Goal: Task Accomplishment & Management: Manage account settings

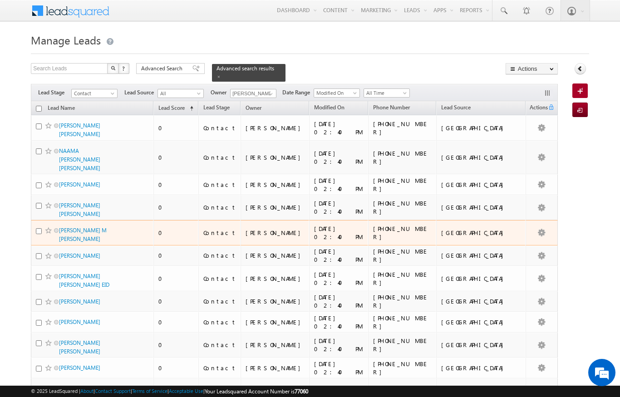
drag, startPoint x: 316, startPoint y: 231, endPoint x: 166, endPoint y: 225, distance: 150.4
click at [166, 225] on tr "[PERSON_NAME] M [PERSON_NAME] 0 Contact [PERSON_NAME] [DATE] 02:40 PM [PHONE_NU…" at bounding box center [294, 232] width 527 height 25
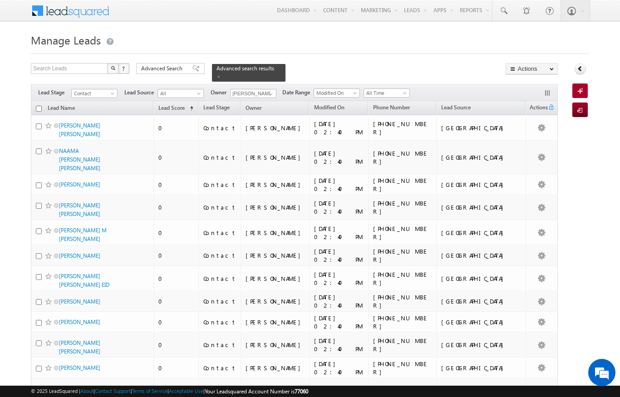
click at [39, 106] on input "checkbox" at bounding box center [39, 109] width 6 height 6
checkbox input "true"
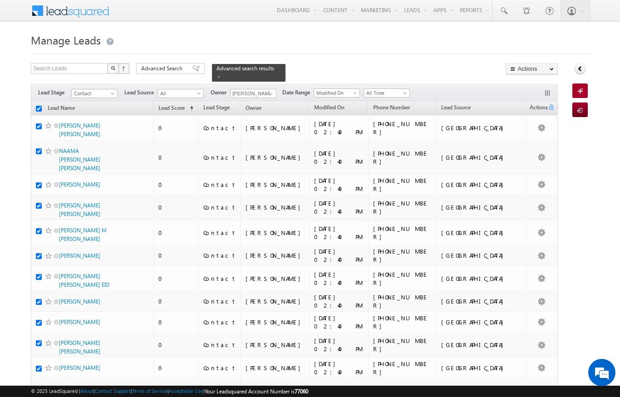
checkbox input "true"
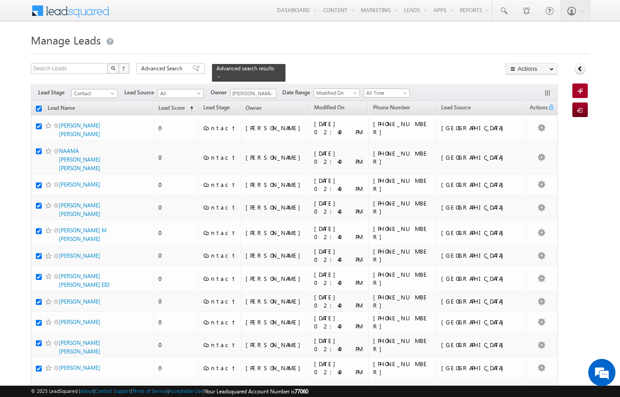
checkbox input "true"
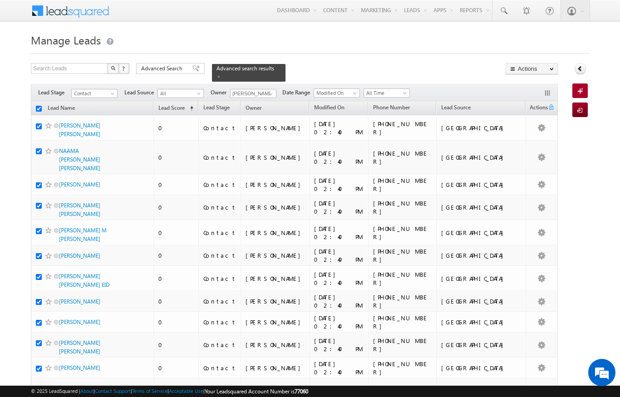
checkbox input "true"
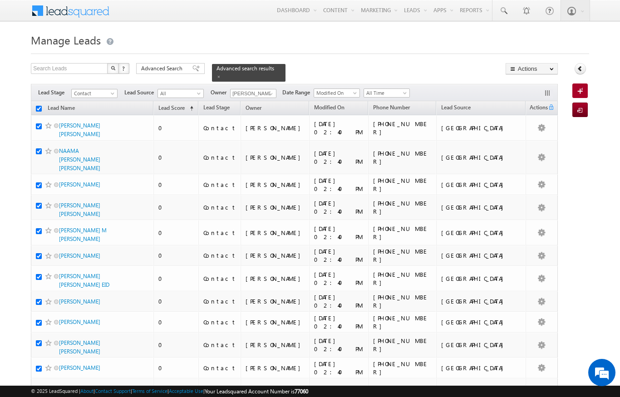
checkbox input "true"
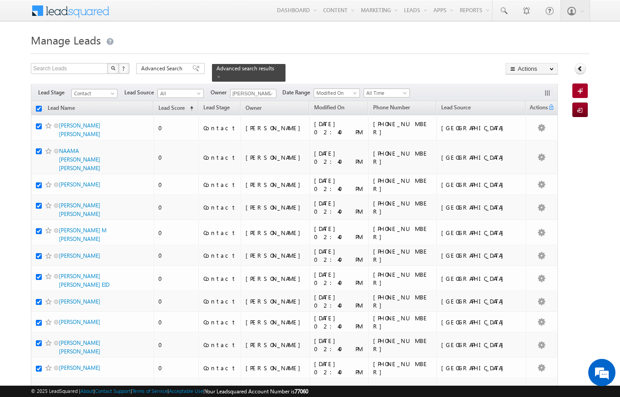
checkbox input "true"
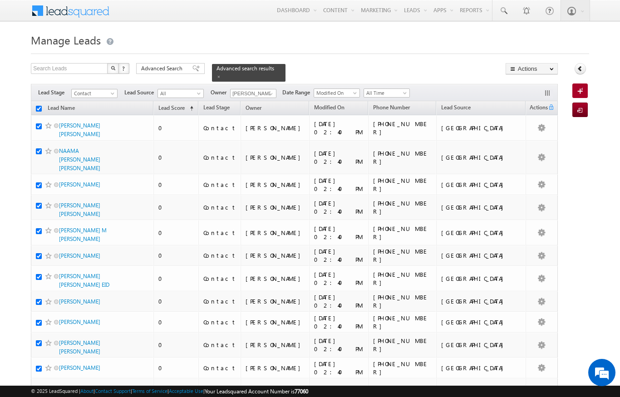
checkbox input "true"
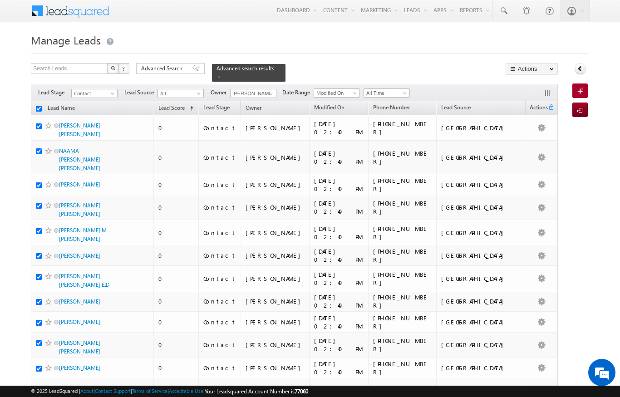
checkbox input "true"
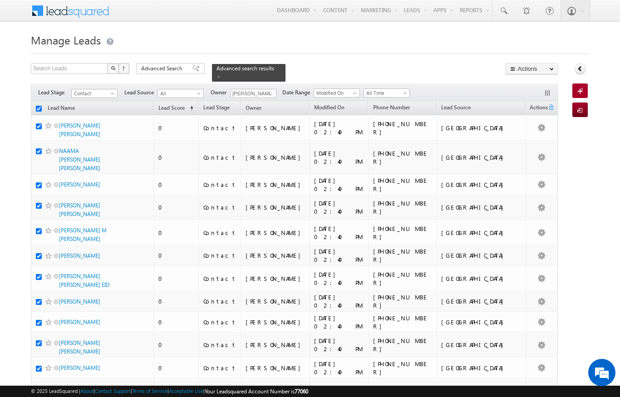
checkbox input "true"
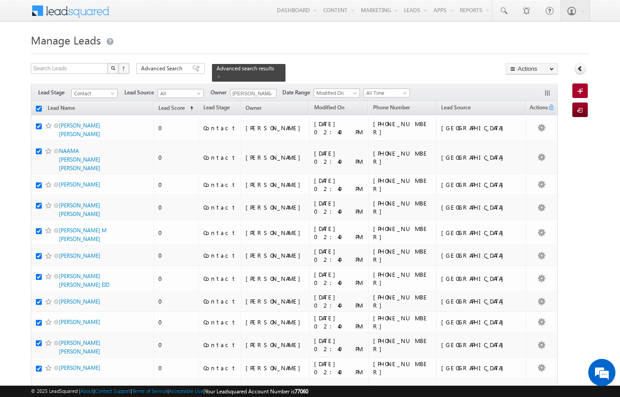
checkbox input "true"
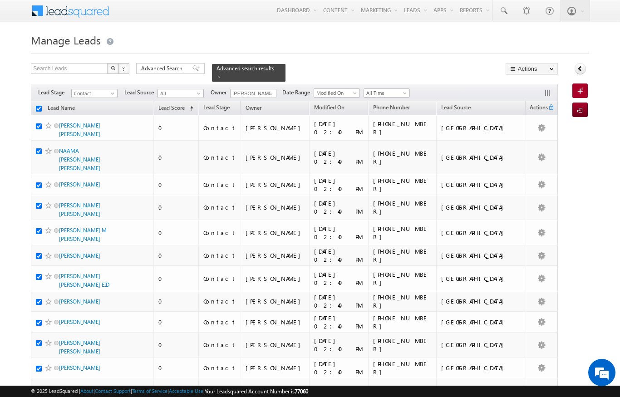
checkbox input "true"
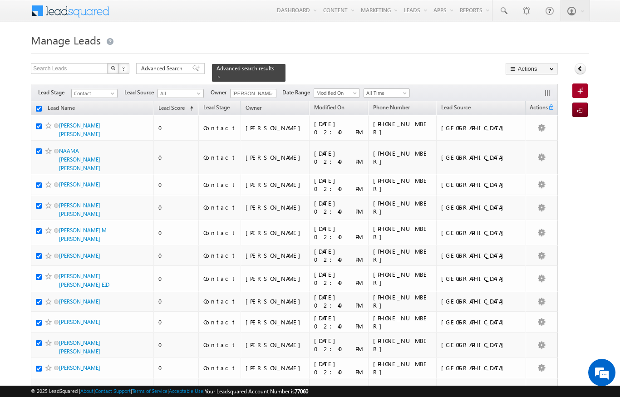
checkbox input "true"
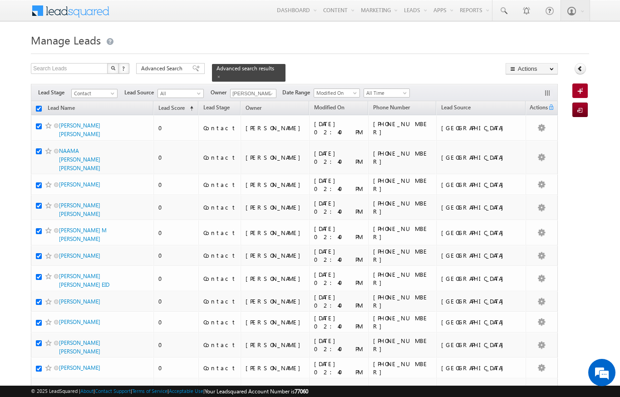
checkbox input "true"
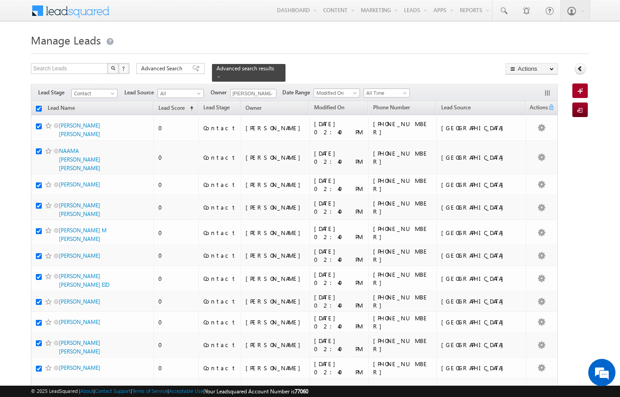
checkbox input "true"
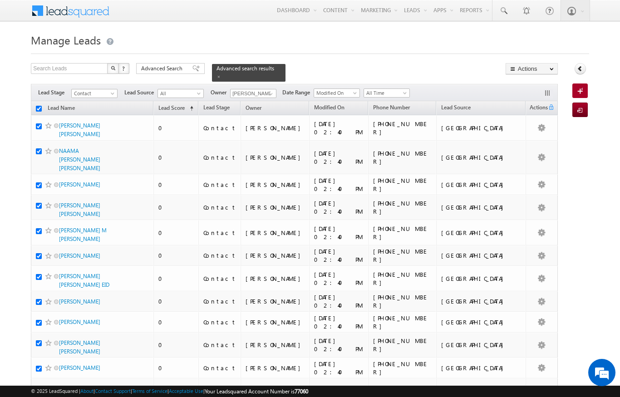
checkbox input "true"
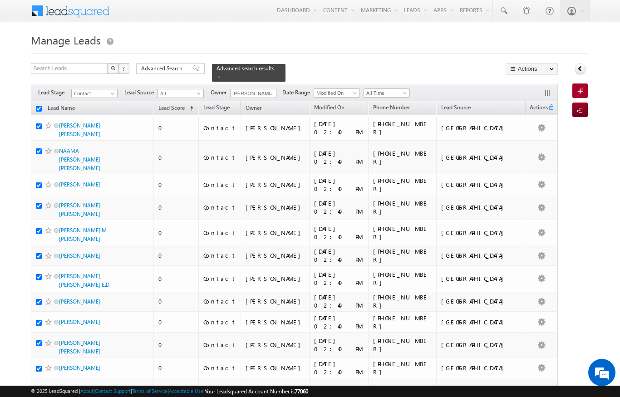
checkbox input "true"
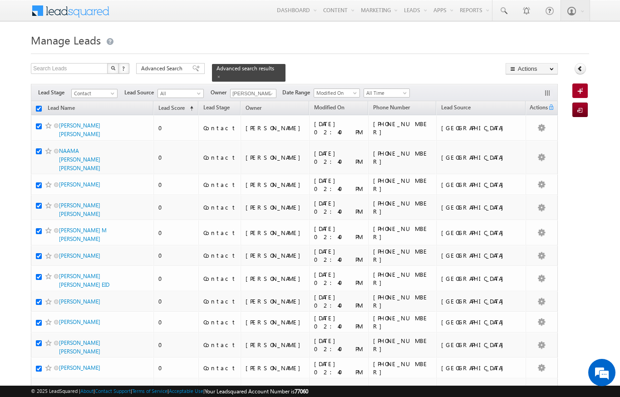
checkbox input "true"
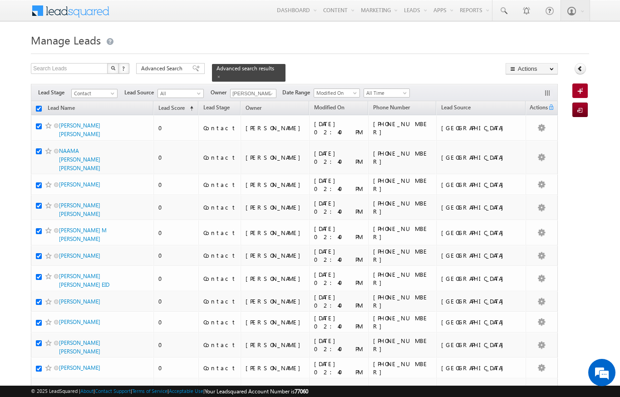
checkbox input "true"
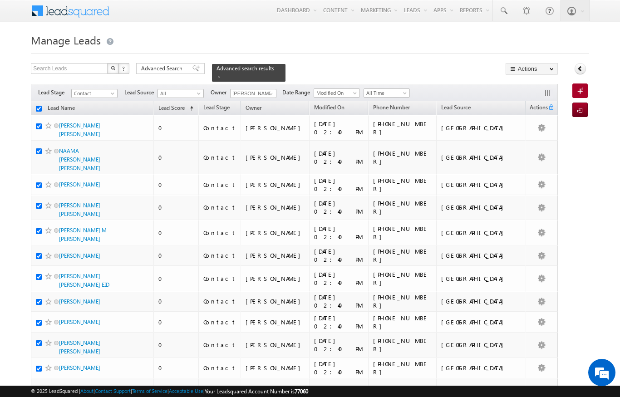
checkbox input "true"
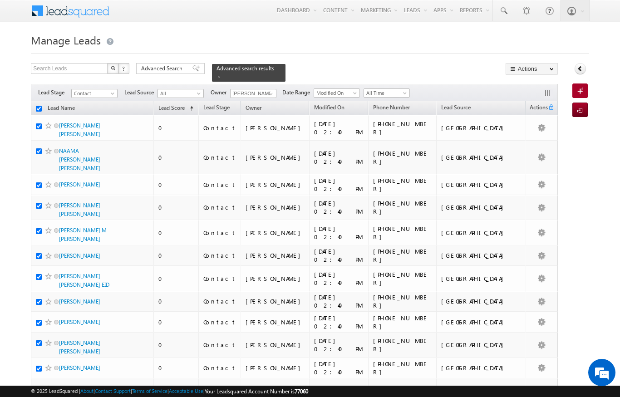
checkbox input "true"
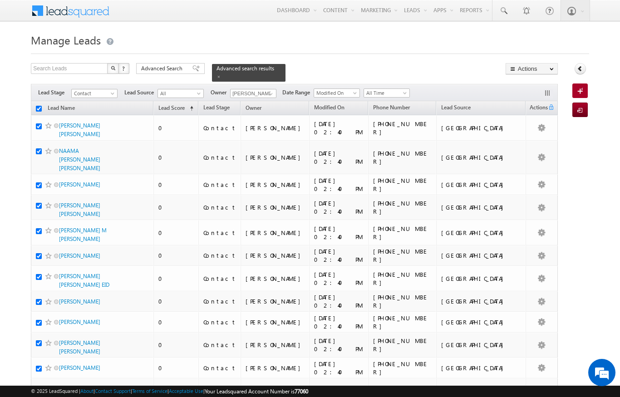
checkbox input "true"
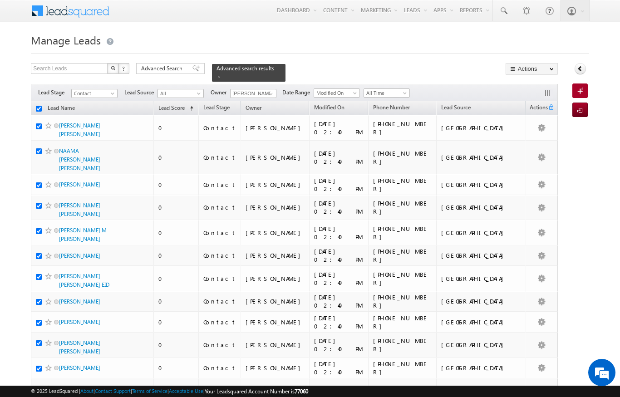
checkbox input "true"
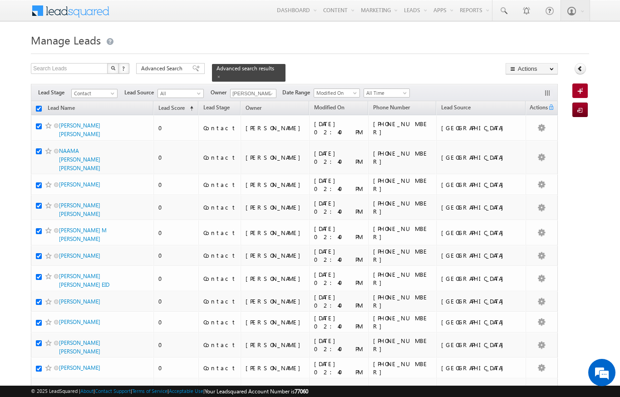
checkbox input "true"
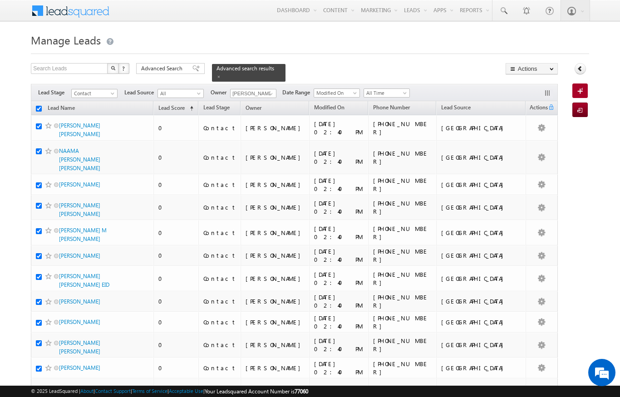
checkbox input "true"
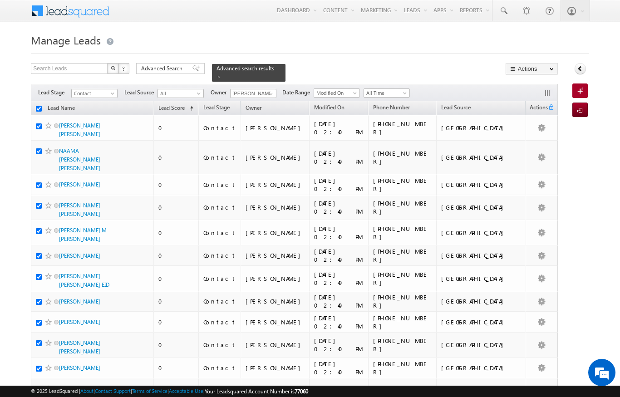
checkbox input "true"
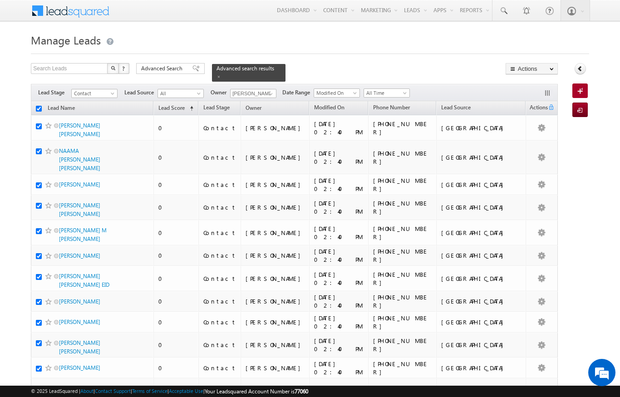
checkbox input "true"
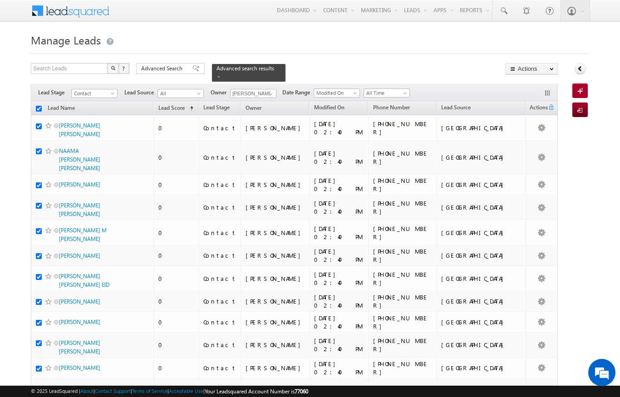
checkbox input "true"
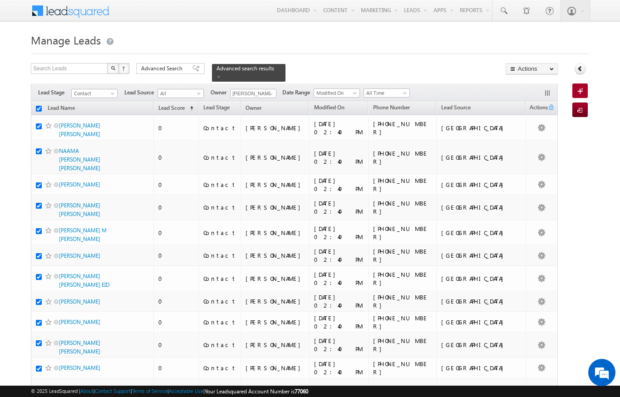
checkbox input "true"
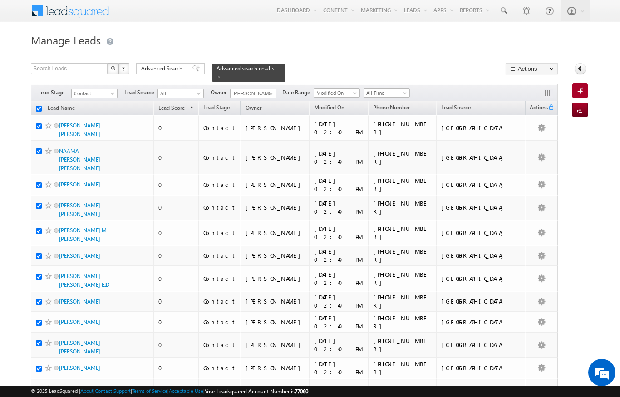
checkbox input "true"
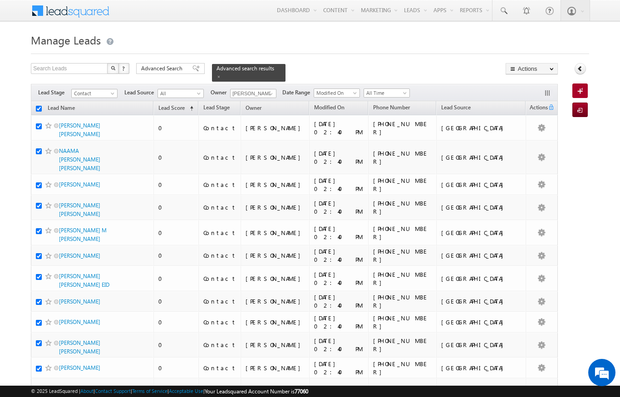
checkbox input "true"
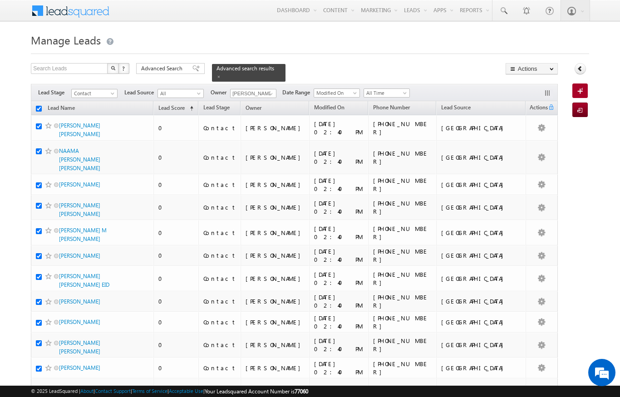
checkbox input "true"
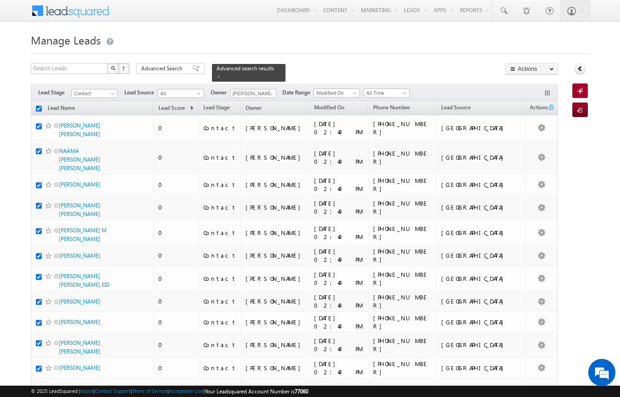
checkbox input "true"
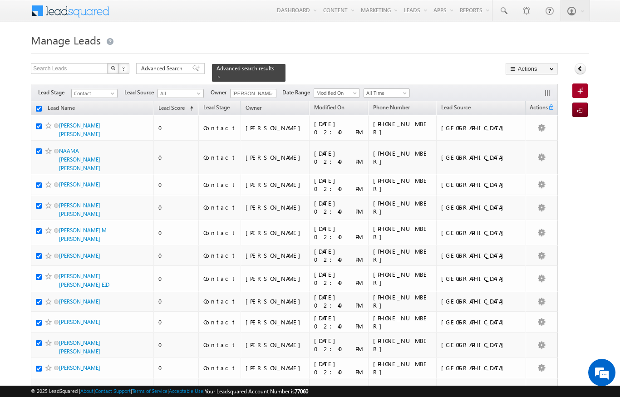
checkbox input "true"
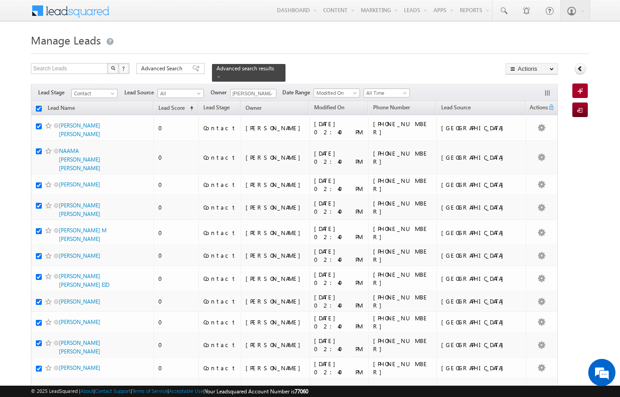
checkbox input "true"
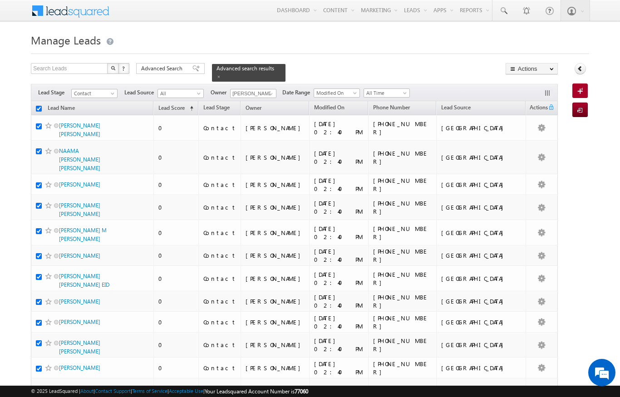
checkbox input "true"
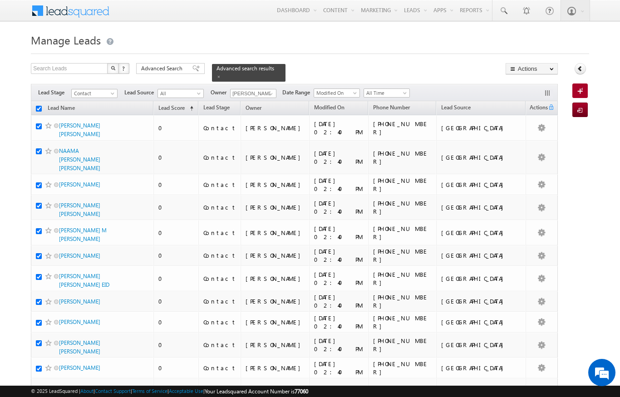
checkbox input "true"
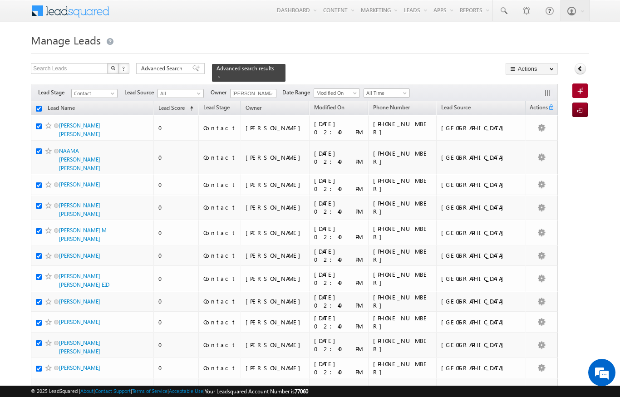
checkbox input "true"
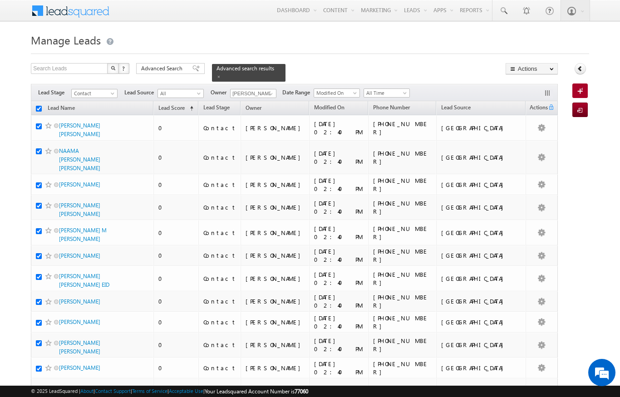
checkbox input "true"
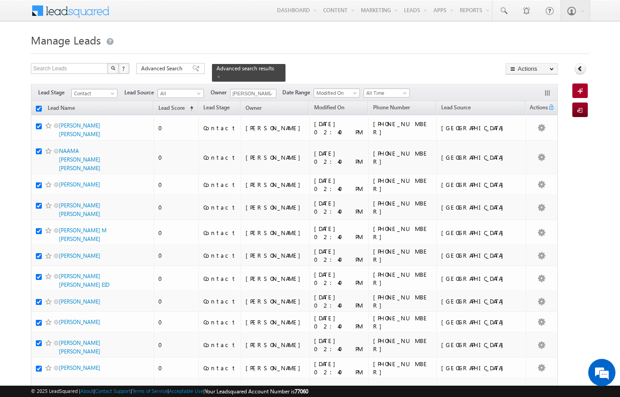
checkbox input "true"
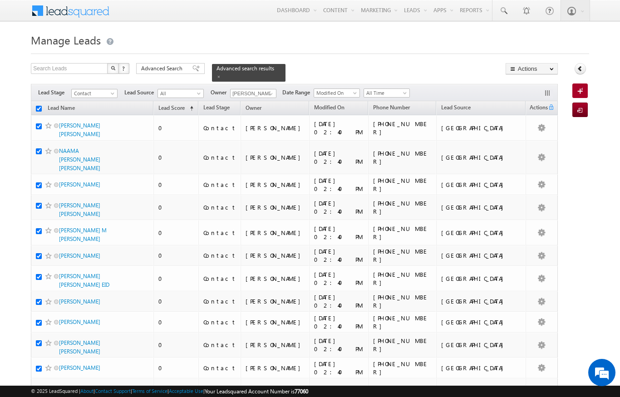
checkbox input "true"
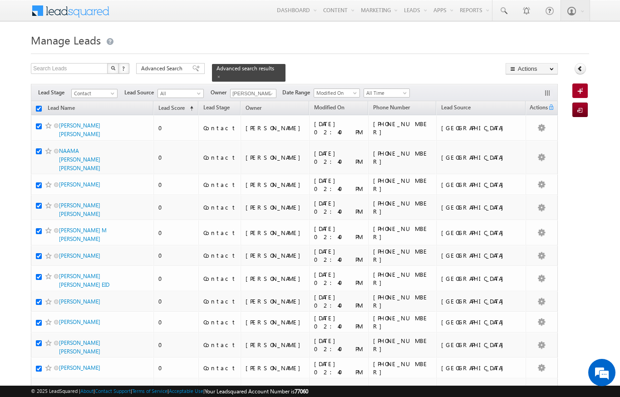
checkbox input "true"
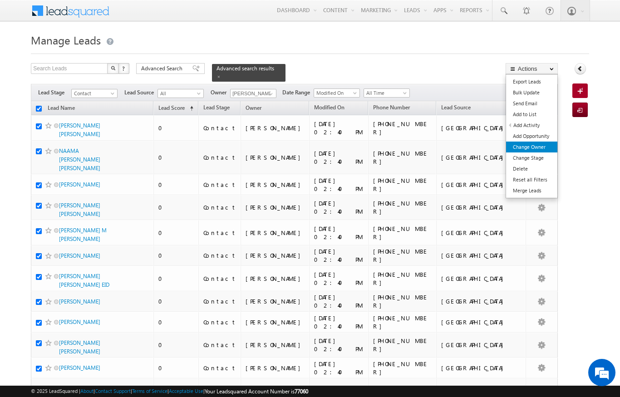
click at [530, 149] on link "Change Owner" at bounding box center [531, 147] width 51 height 11
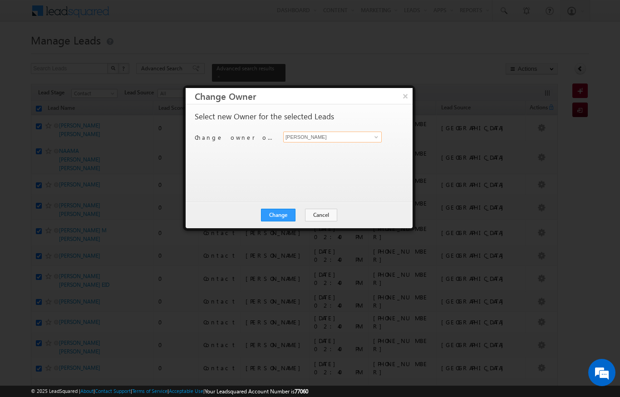
click at [297, 141] on input "[PERSON_NAME]" at bounding box center [332, 137] width 99 height 11
click at [369, 134] on input "[PERSON_NAME]" at bounding box center [332, 137] width 99 height 11
click at [303, 155] on span "[PERSON_NAME][EMAIL_ADDRESS][DOMAIN_NAME]" at bounding box center [328, 154] width 82 height 7
click at [276, 216] on button "Change" at bounding box center [278, 215] width 35 height 13
click at [303, 218] on button "Close" at bounding box center [300, 215] width 29 height 13
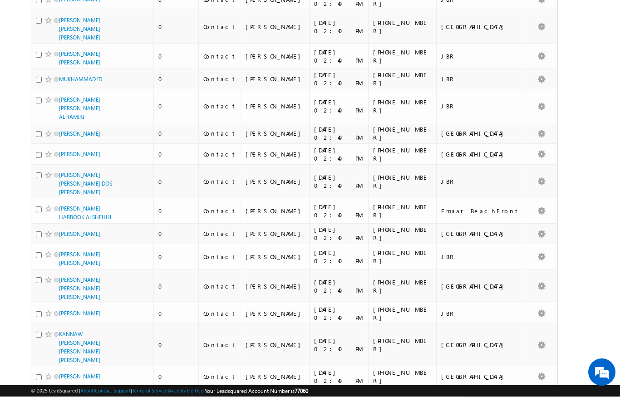
scroll to position [4421, 0]
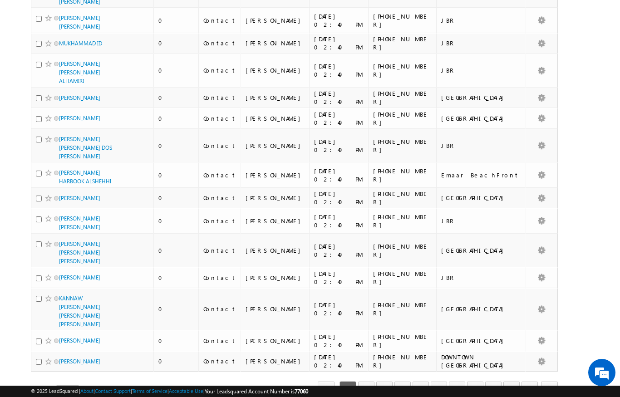
click at [496, 382] on link "9" at bounding box center [494, 389] width 16 height 15
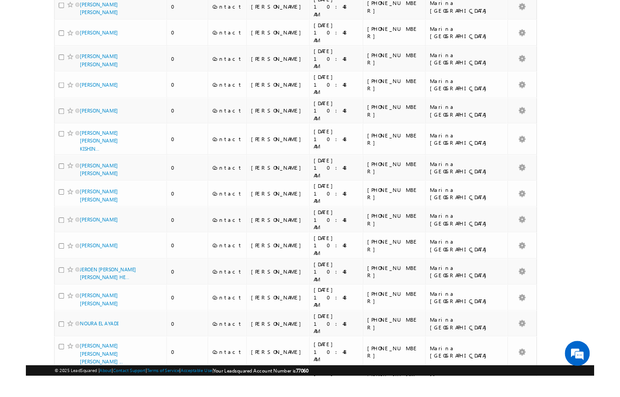
scroll to position [4670, 0]
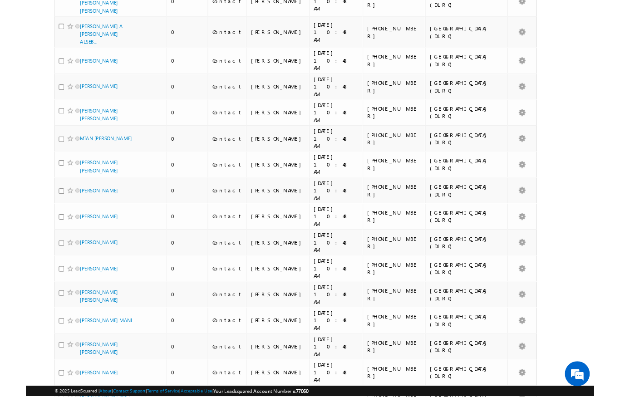
scroll to position [4670, 0]
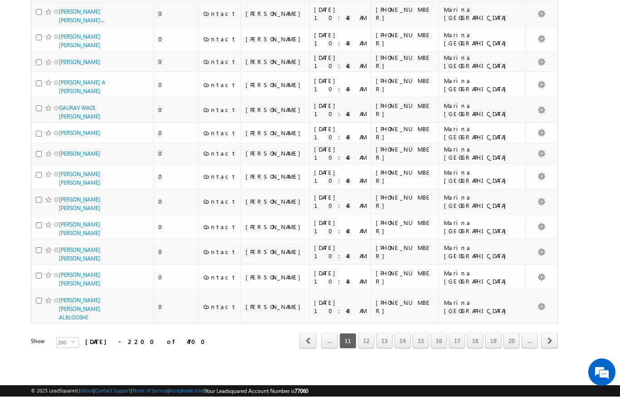
scroll to position [4416, 0]
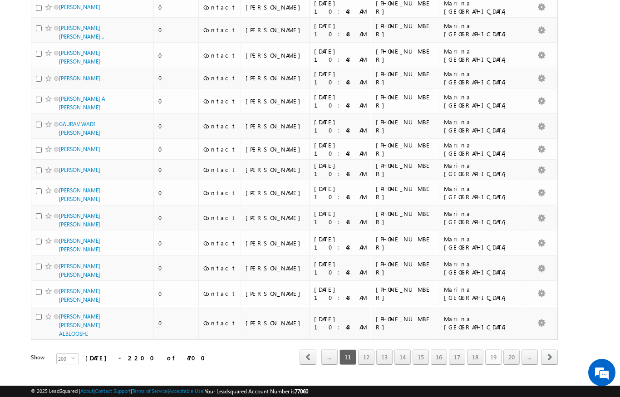
click at [496, 350] on link "19" at bounding box center [494, 357] width 16 height 15
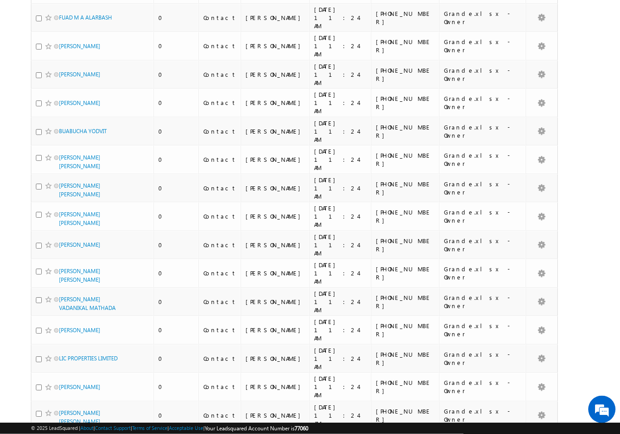
scroll to position [4344, 0]
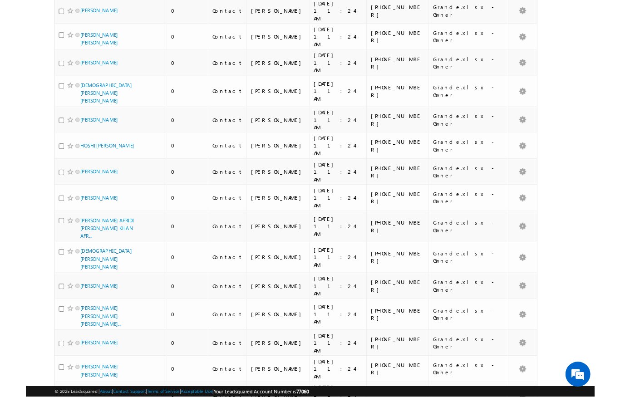
scroll to position [4425, 0]
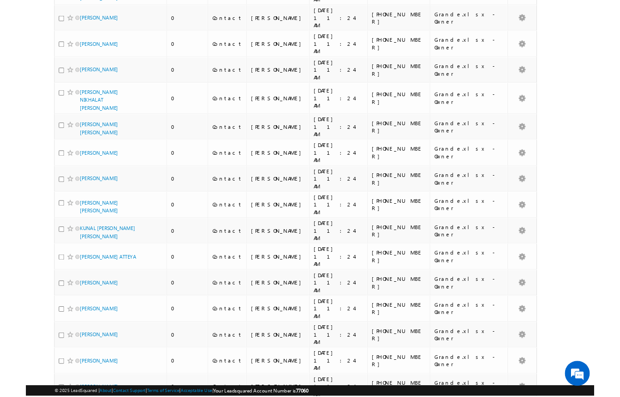
scroll to position [4574, 0]
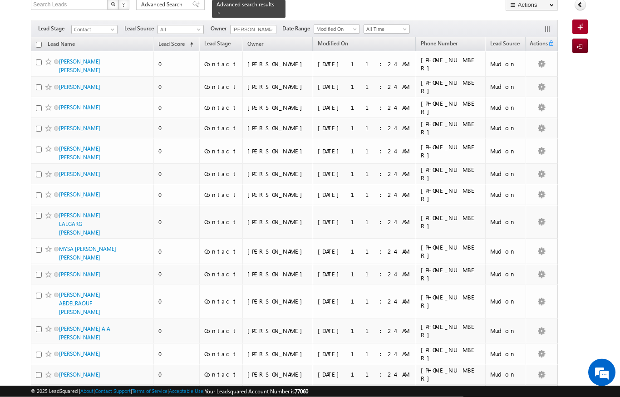
scroll to position [0, 0]
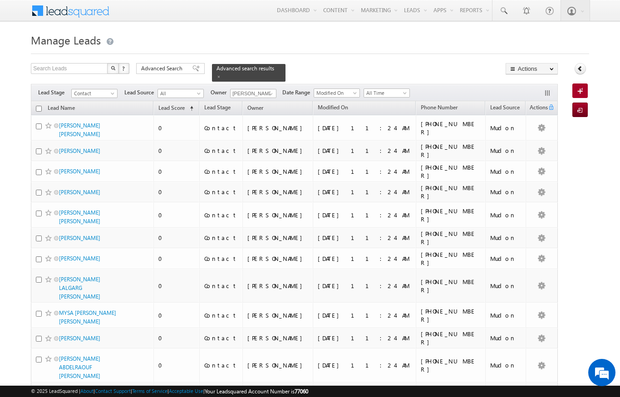
click at [41, 106] on input "checkbox" at bounding box center [39, 109] width 6 height 6
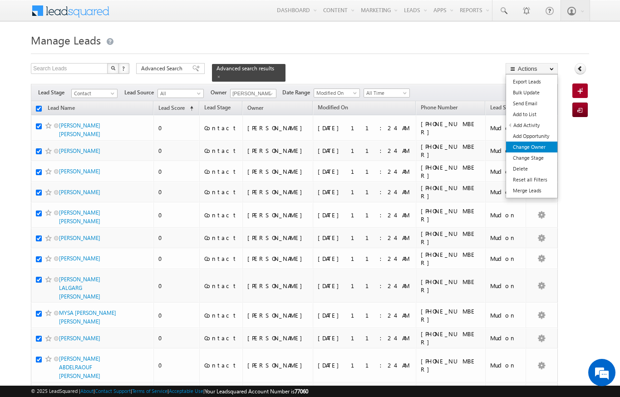
click at [541, 148] on link "Change Owner" at bounding box center [531, 147] width 51 height 11
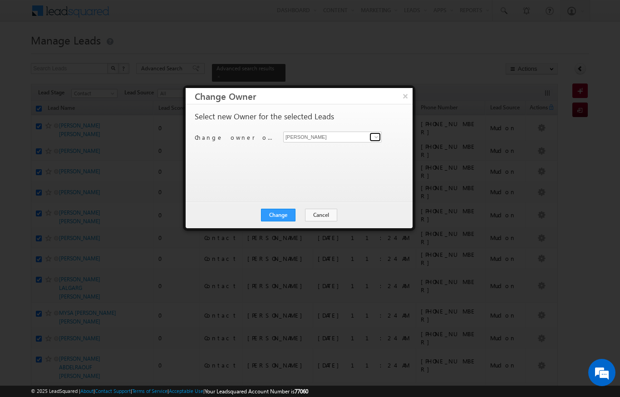
click at [380, 136] on link at bounding box center [375, 137] width 11 height 9
click at [297, 149] on link "[PERSON_NAME] [PERSON_NAME][EMAIL_ADDRESS][DOMAIN_NAME]" at bounding box center [332, 151] width 99 height 17
click at [269, 215] on button "Change" at bounding box center [278, 215] width 35 height 13
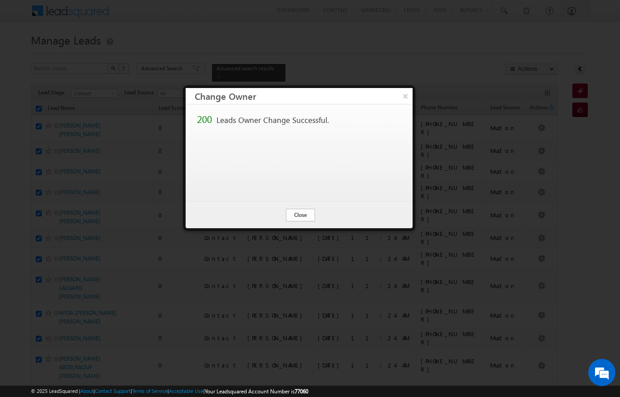
click at [296, 214] on button "Close" at bounding box center [300, 215] width 29 height 13
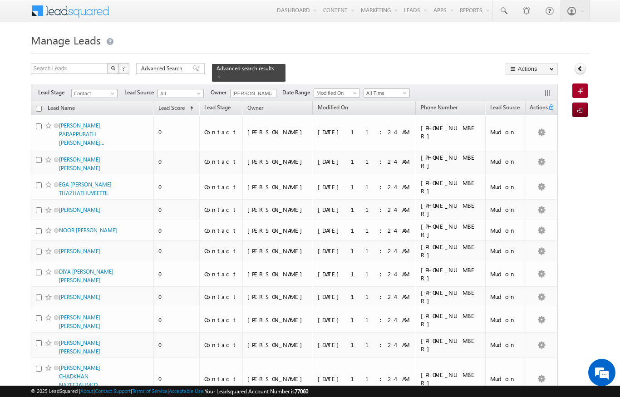
click at [36, 106] on input "checkbox" at bounding box center [39, 109] width 6 height 6
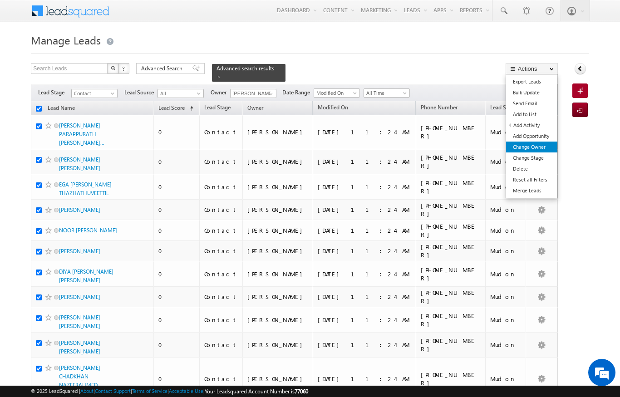
click at [545, 144] on link "Change Owner" at bounding box center [531, 147] width 51 height 11
click at [539, 149] on link "Change Owner" at bounding box center [531, 147] width 51 height 11
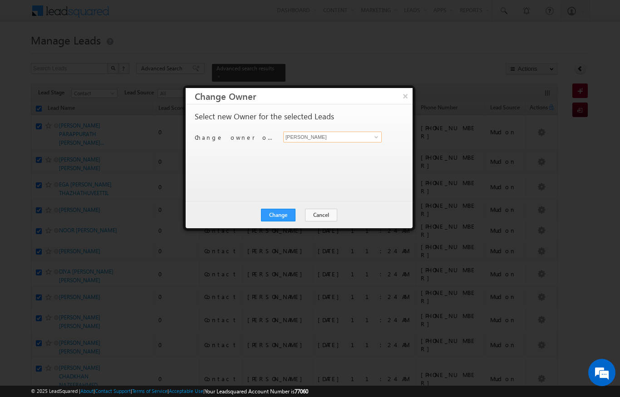
click at [368, 137] on input "[PERSON_NAME]" at bounding box center [332, 137] width 99 height 11
click at [366, 140] on input "[PERSON_NAME]" at bounding box center [332, 137] width 99 height 11
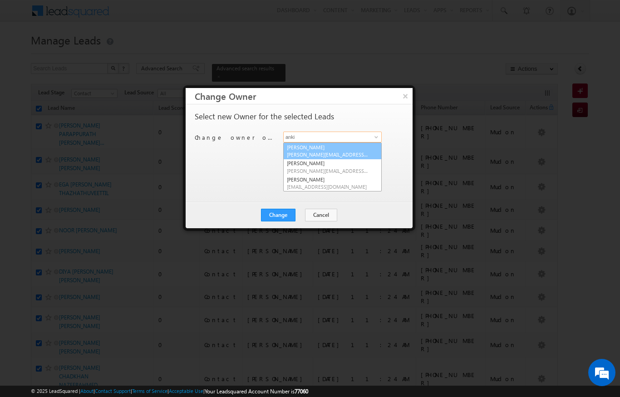
click at [351, 153] on span "[PERSON_NAME][EMAIL_ADDRESS][DOMAIN_NAME]" at bounding box center [328, 154] width 82 height 7
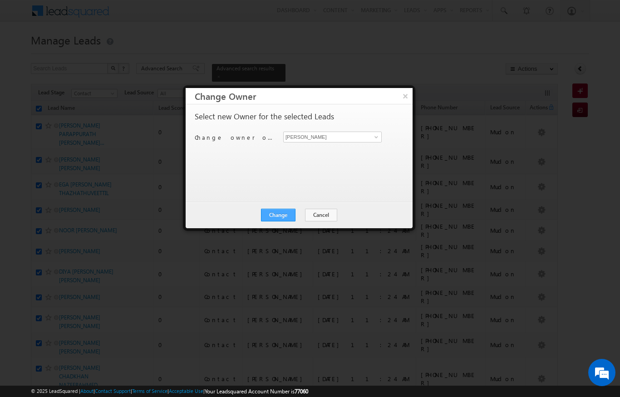
click at [282, 219] on button "Change" at bounding box center [278, 215] width 35 height 13
click at [300, 211] on button "Close" at bounding box center [300, 215] width 29 height 13
